Goal: Task Accomplishment & Management: Complete application form

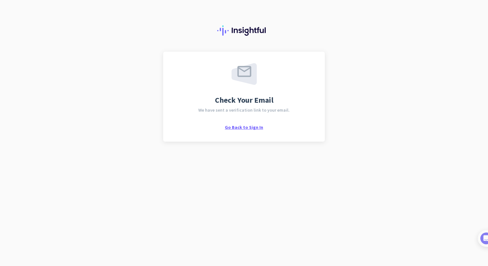
click at [234, 128] on span "Go Back to Sign In" at bounding box center [244, 127] width 38 height 6
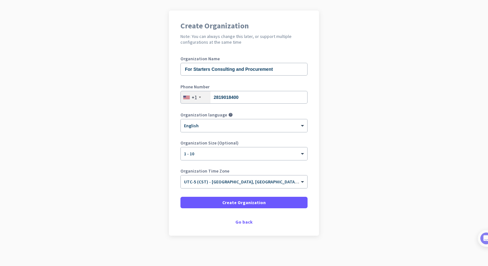
scroll to position [42, 0]
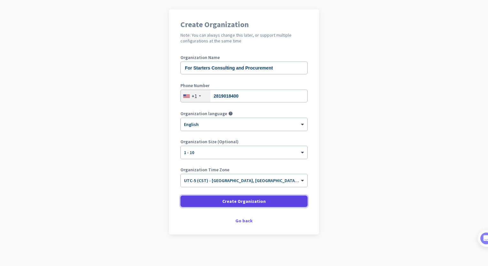
click at [246, 200] on span "Create Organization" at bounding box center [243, 201] width 43 height 6
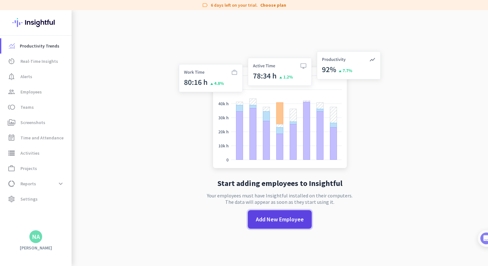
click at [260, 219] on span "Add New Employee" at bounding box center [280, 219] width 48 height 8
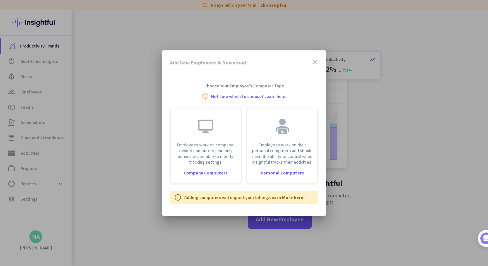
click at [317, 63] on icon "close" at bounding box center [315, 62] width 8 height 8
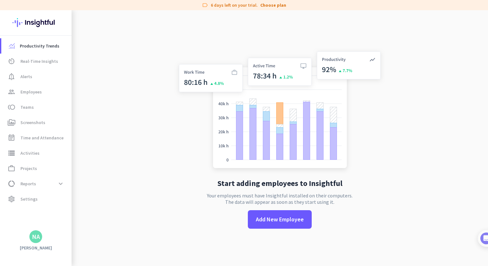
drag, startPoint x: 260, startPoint y: 8, endPoint x: 232, endPoint y: 8, distance: 27.1
click at [260, 8] on div "label 6 days left on your trial. Choose plan" at bounding box center [244, 5] width 488 height 10
click at [203, 6] on div "label 6 days left on your trial. Choose plan" at bounding box center [244, 5] width 488 height 10
